Goal: Check status: Check status

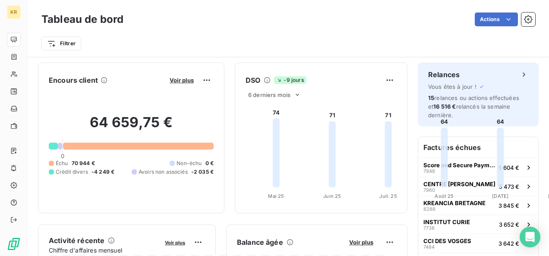
scroll to position [59, 0]
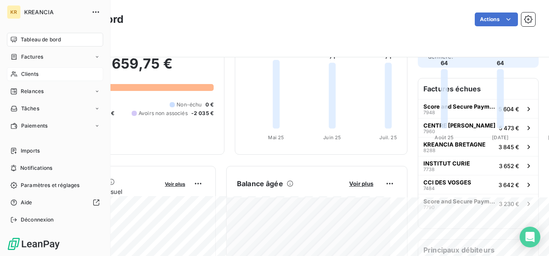
click at [23, 78] on span "Clients" at bounding box center [29, 74] width 17 height 8
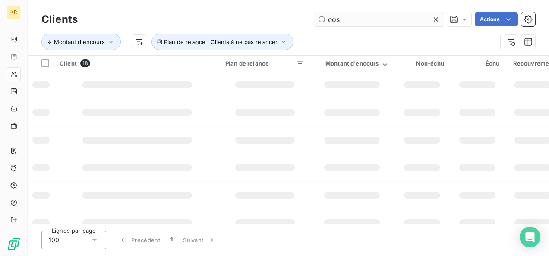
type input "eos"
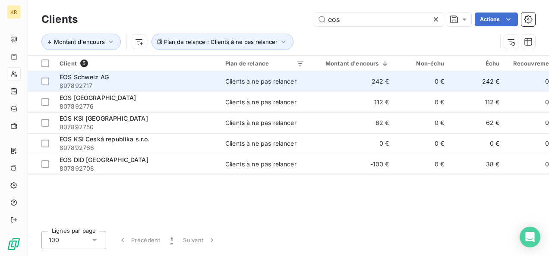
click at [150, 84] on span "807892717" at bounding box center [137, 86] width 155 height 9
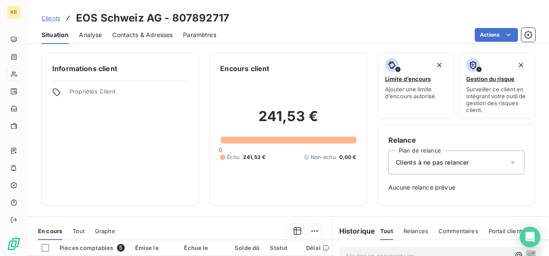
scroll to position [108, 0]
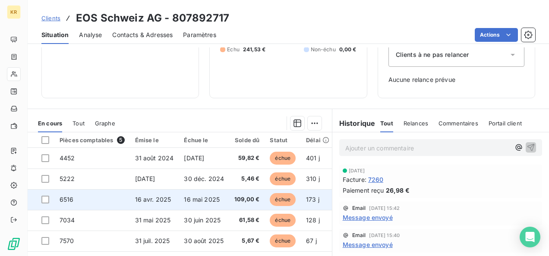
click at [181, 203] on td "16 mai 2025" at bounding box center [204, 199] width 50 height 21
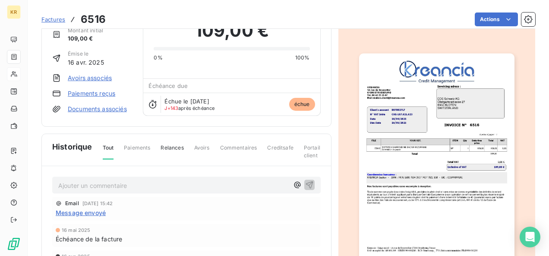
scroll to position [42, 0]
click at [371, 150] on img "button" at bounding box center [436, 164] width 155 height 220
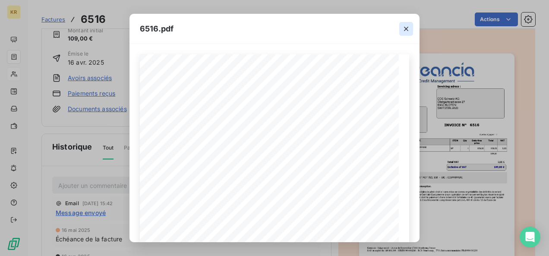
click at [408, 31] on icon "button" at bounding box center [406, 29] width 9 height 9
